Goal: Task Accomplishment & Management: Use online tool/utility

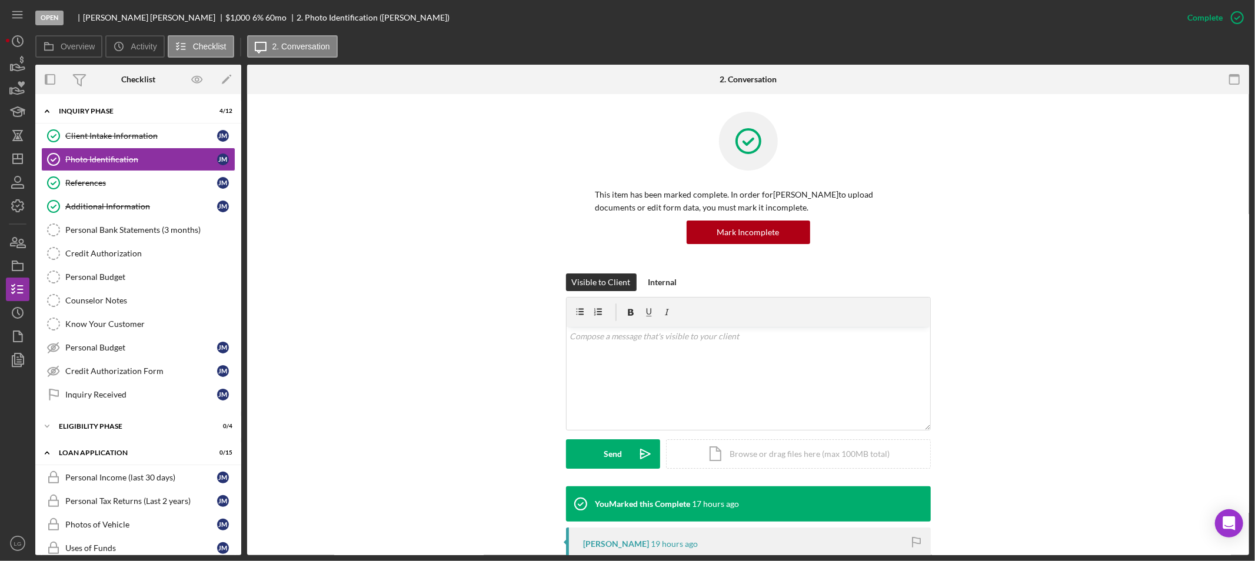
scroll to position [221, 0]
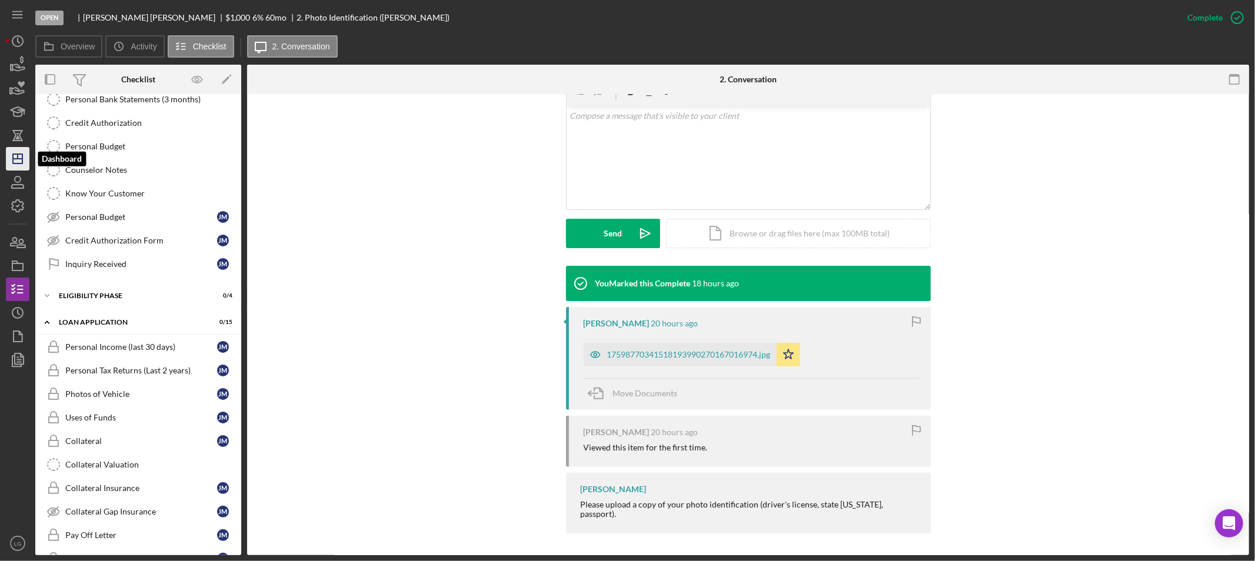
click at [14, 162] on icon "Icon/Dashboard" at bounding box center [17, 158] width 29 height 29
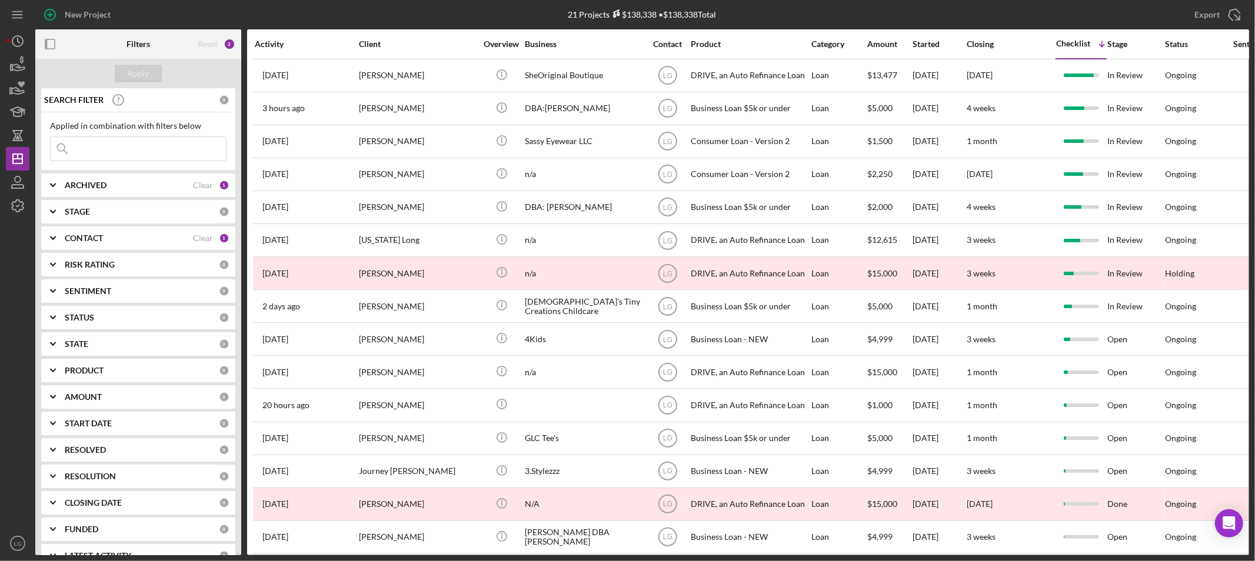
scroll to position [222, 0]
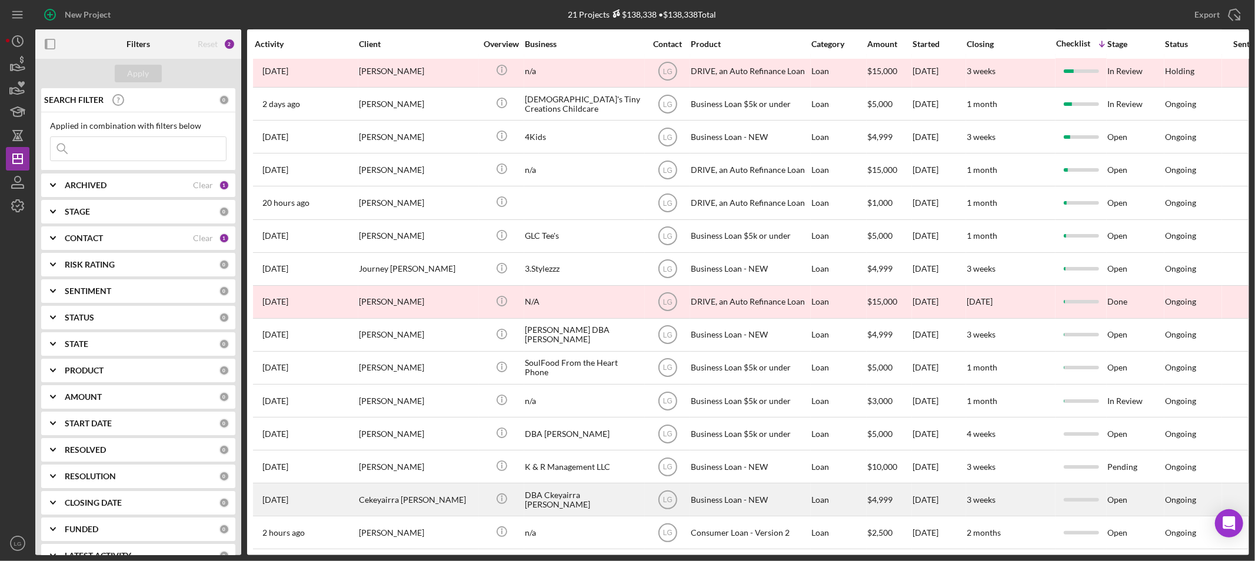
click at [420, 488] on div "Cekeyairra [PERSON_NAME]" at bounding box center [418, 499] width 118 height 31
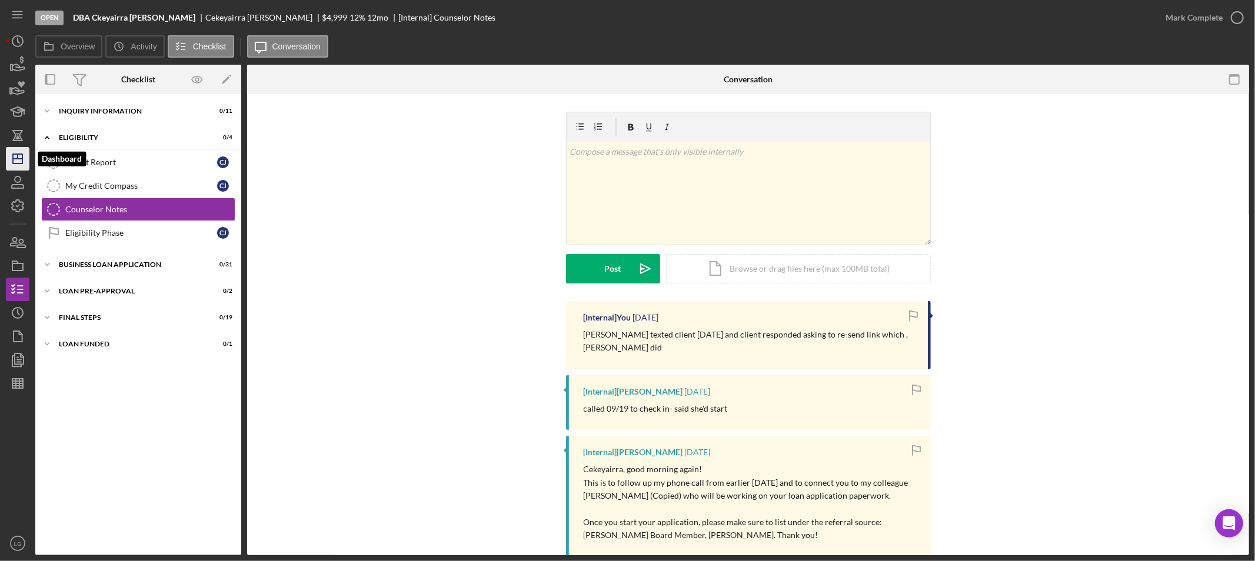
click at [20, 162] on icon "Icon/Dashboard" at bounding box center [17, 158] width 29 height 29
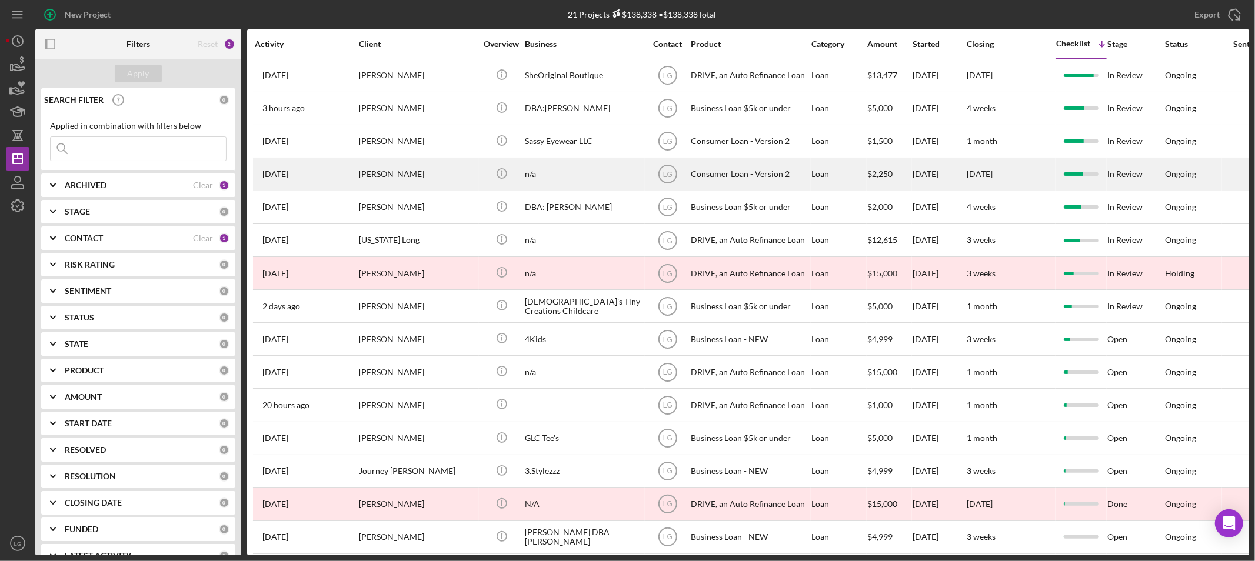
click at [326, 172] on div "[DATE] [PERSON_NAME]" at bounding box center [306, 174] width 103 height 31
